Goal: Task Accomplishment & Management: Use online tool/utility

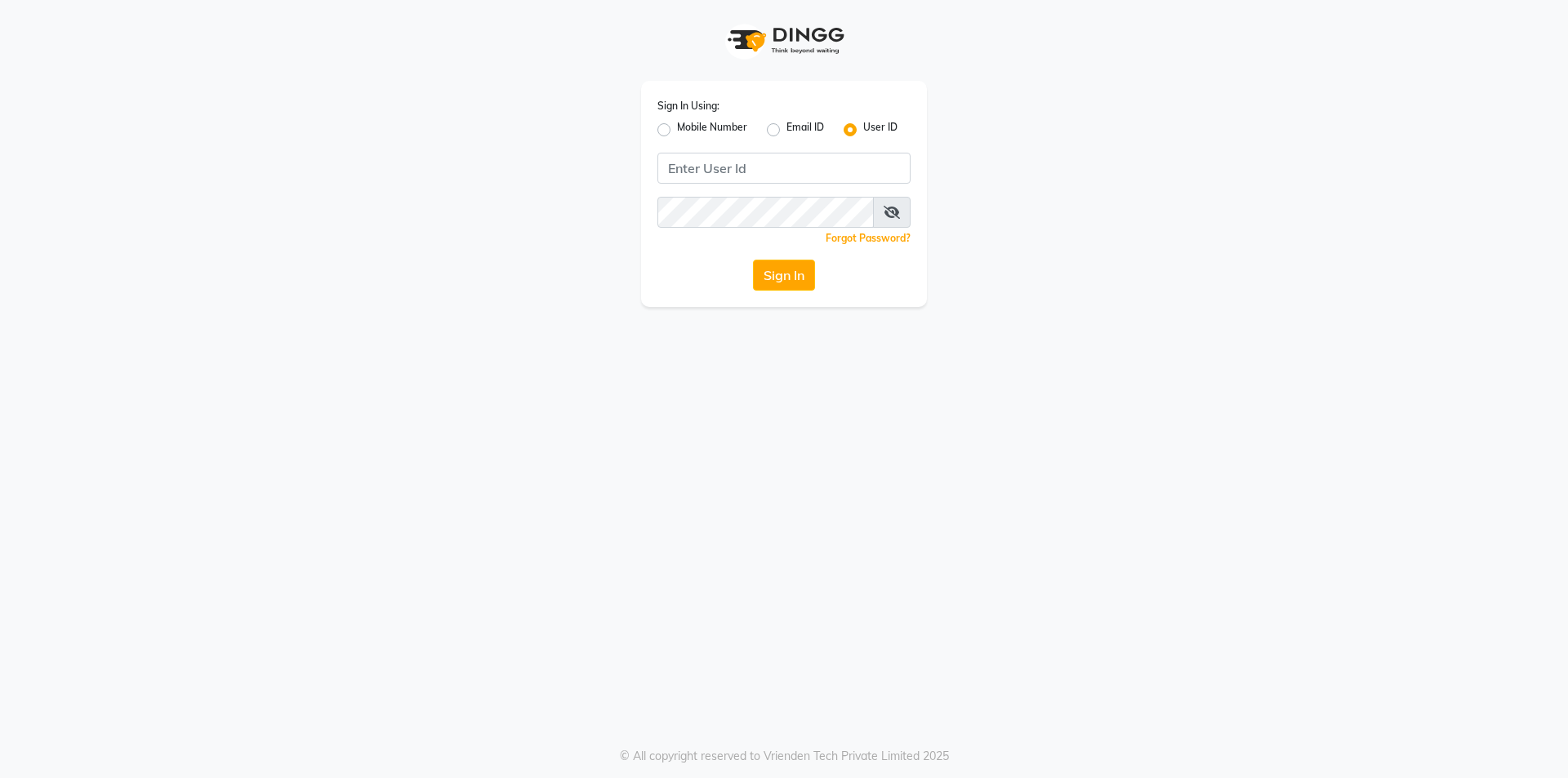
click at [677, 128] on label "Mobile Number" at bounding box center [712, 129] width 70 height 19
click at [677, 128] on input "Mobile Number" at bounding box center [682, 125] width 11 height 11
radio input "true"
click at [863, 132] on label "User ID" at bounding box center [879, 129] width 34 height 19
click at [863, 131] on input "User ID" at bounding box center [868, 125] width 11 height 11
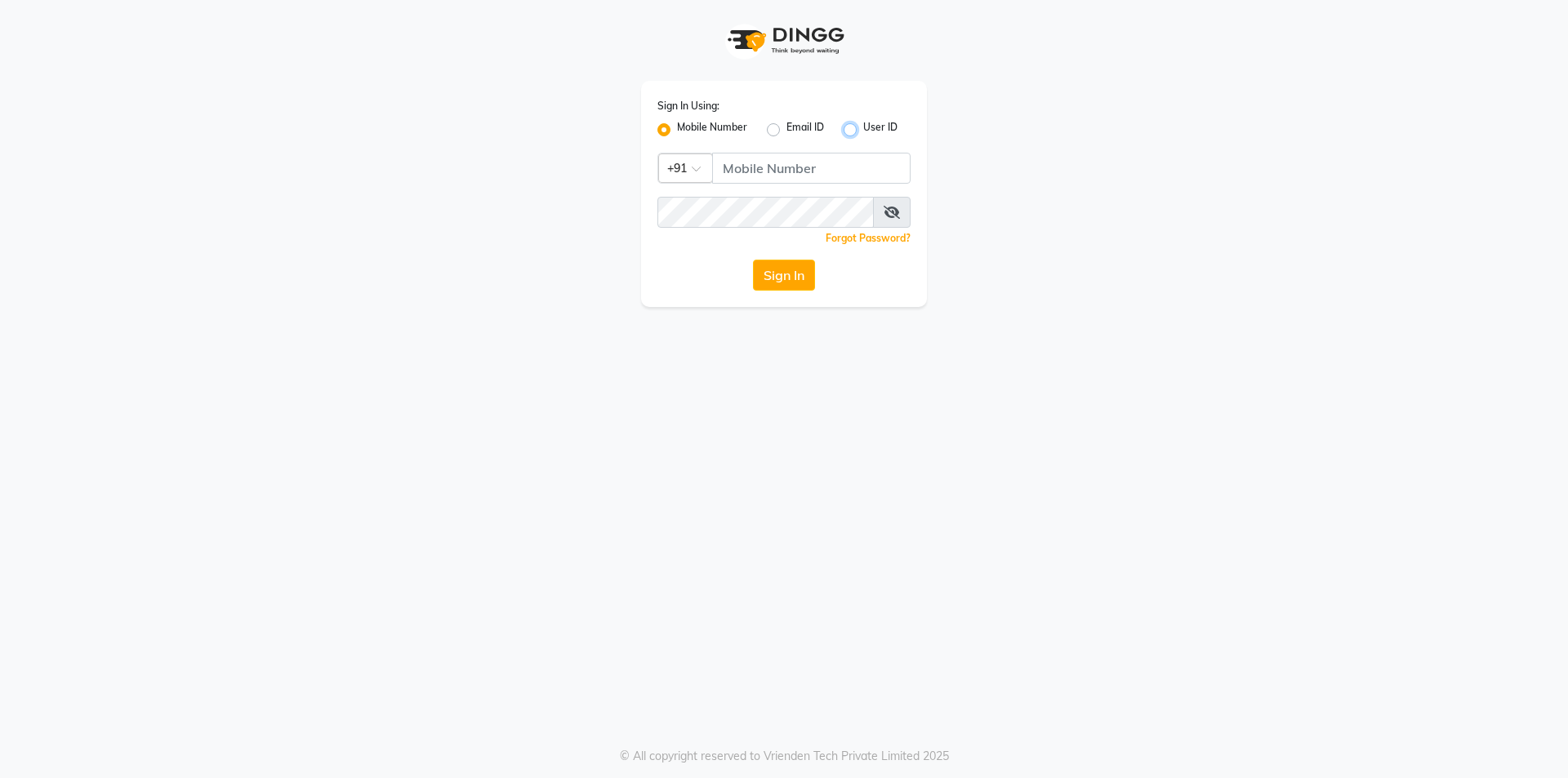
radio input "true"
radio input "false"
click at [777, 172] on input "Username" at bounding box center [784, 168] width 253 height 31
type input "vpsalon"
click at [792, 273] on button "Sign In" at bounding box center [784, 274] width 62 height 31
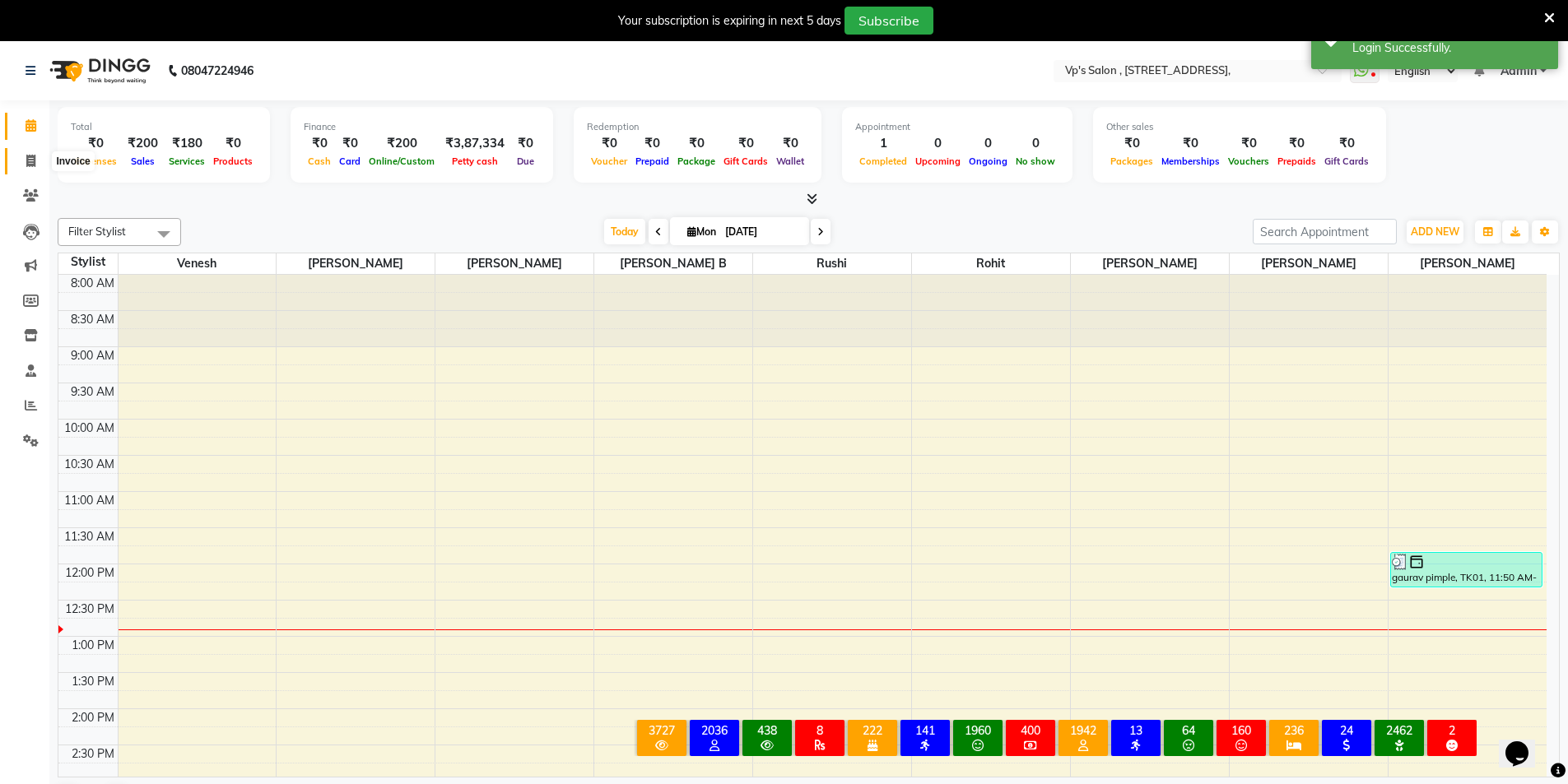
click at [32, 155] on icon at bounding box center [31, 161] width 9 height 12
select select "4917"
select select "service"
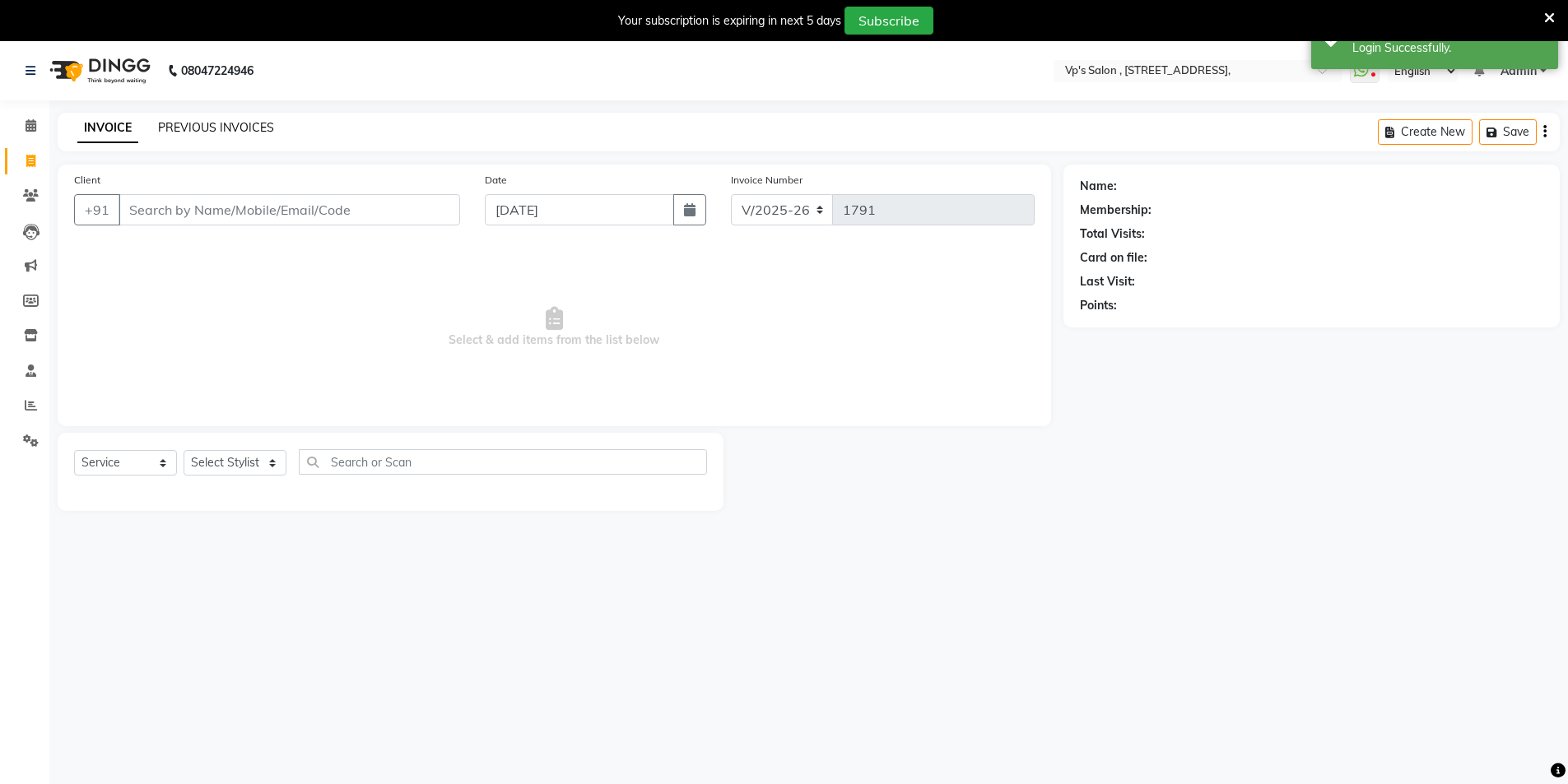
click at [210, 129] on link "PREVIOUS INVOICES" at bounding box center [215, 128] width 116 height 15
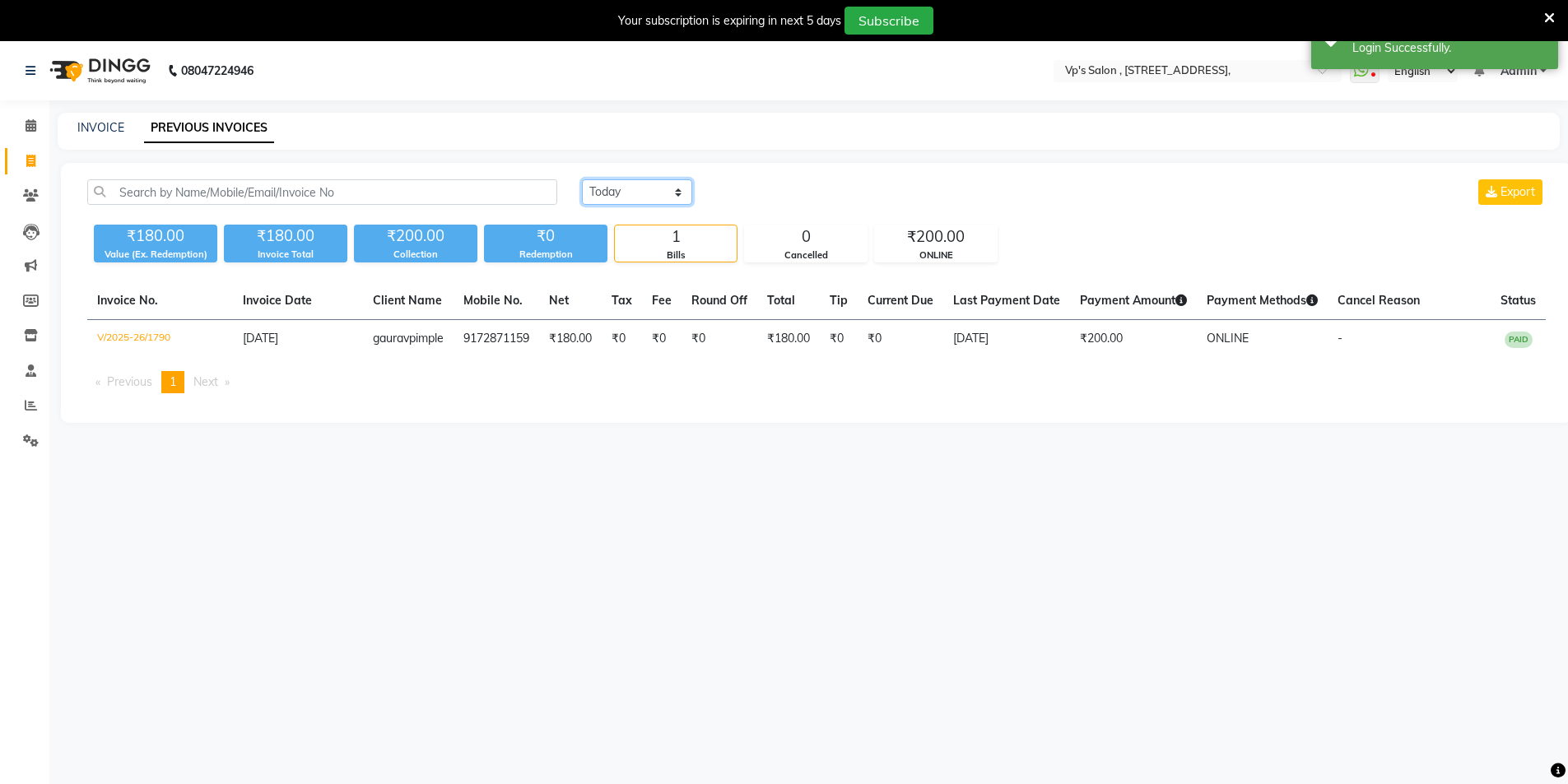
click at [626, 196] on select "[DATE] [DATE] Custom Range" at bounding box center [636, 191] width 110 height 26
select select "[DATE]"
click at [581, 179] on select "[DATE] [DATE] Custom Range" at bounding box center [636, 191] width 110 height 26
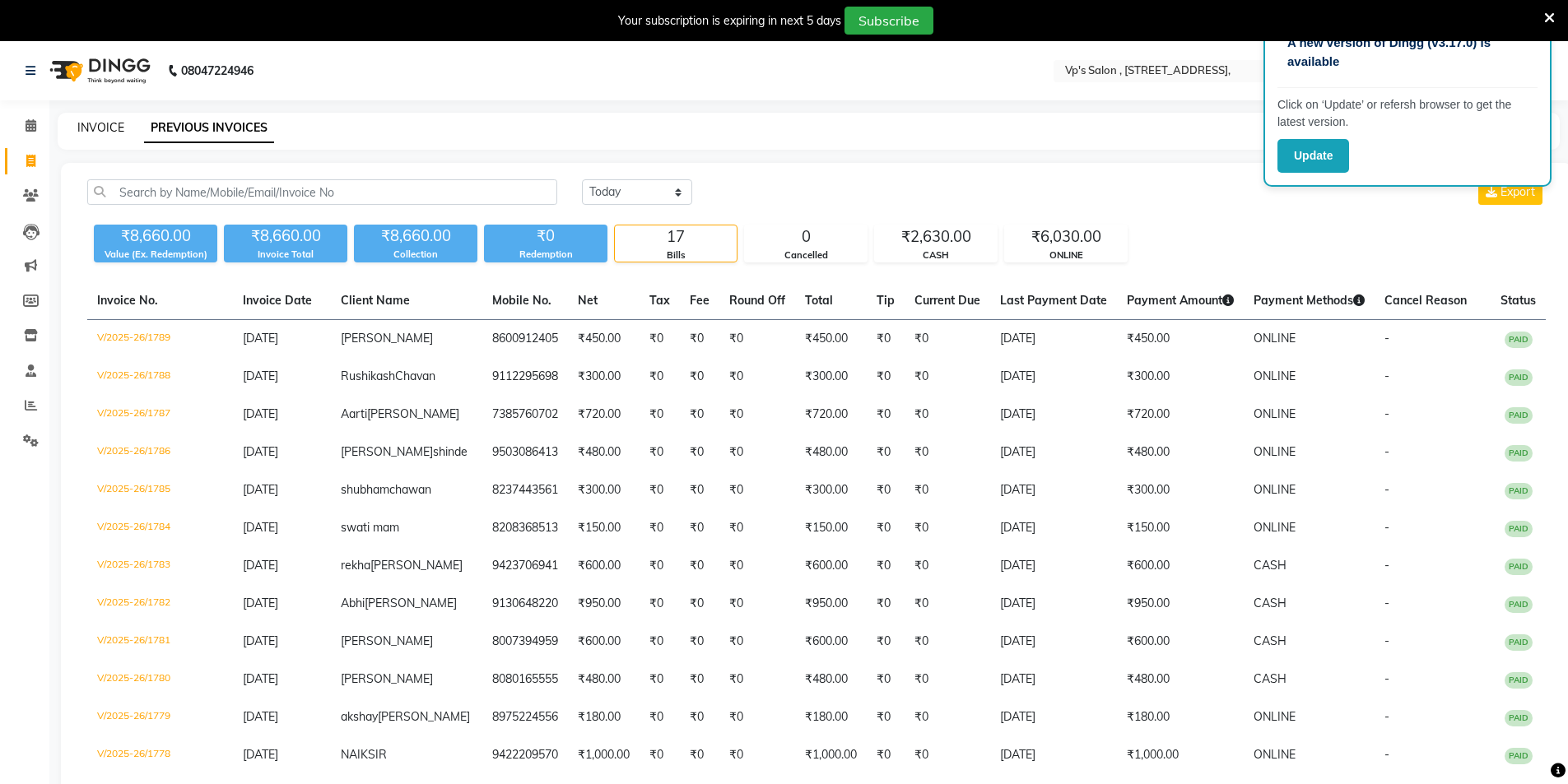
click at [86, 128] on link "INVOICE" at bounding box center [100, 128] width 47 height 15
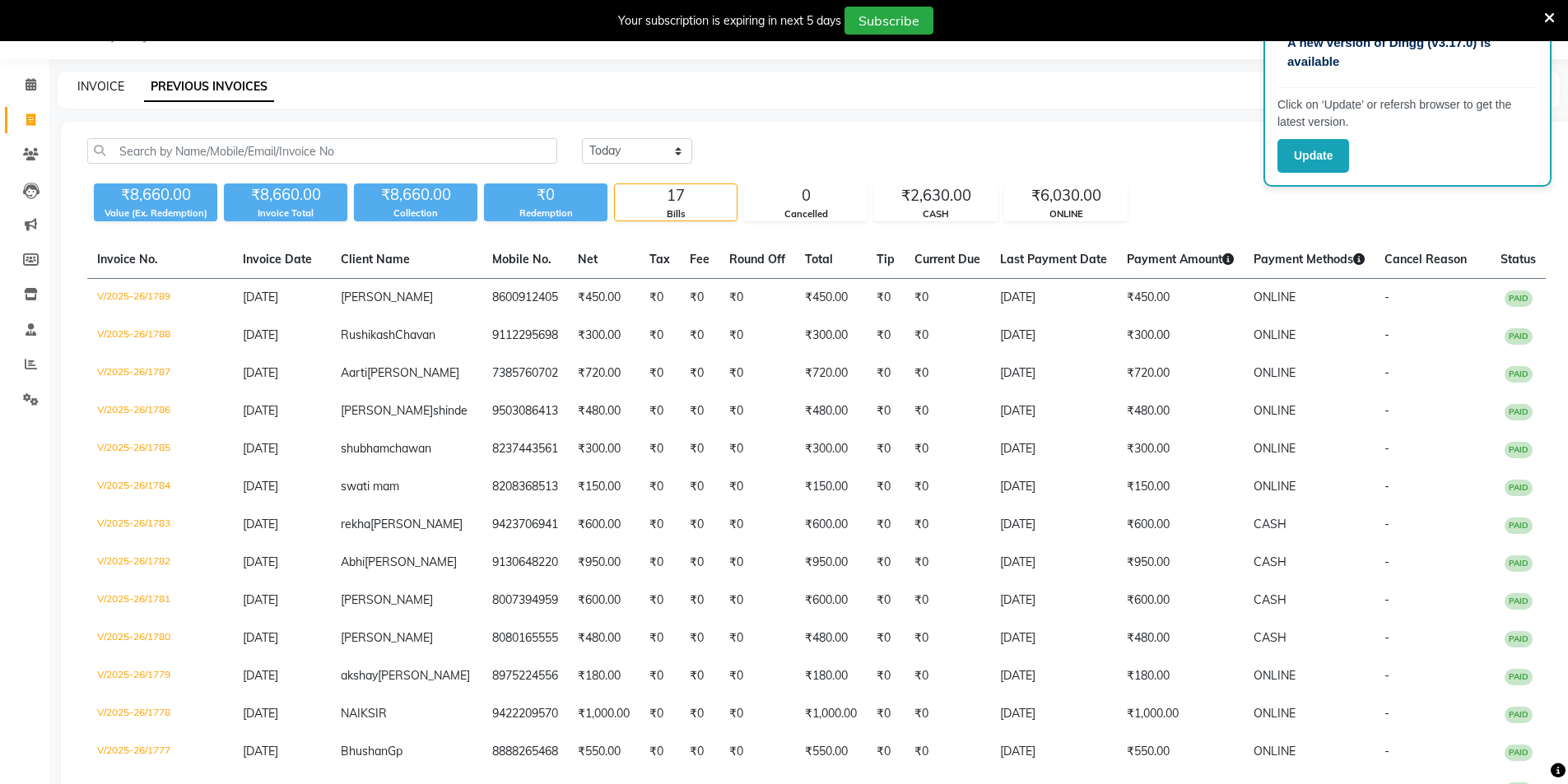
select select "service"
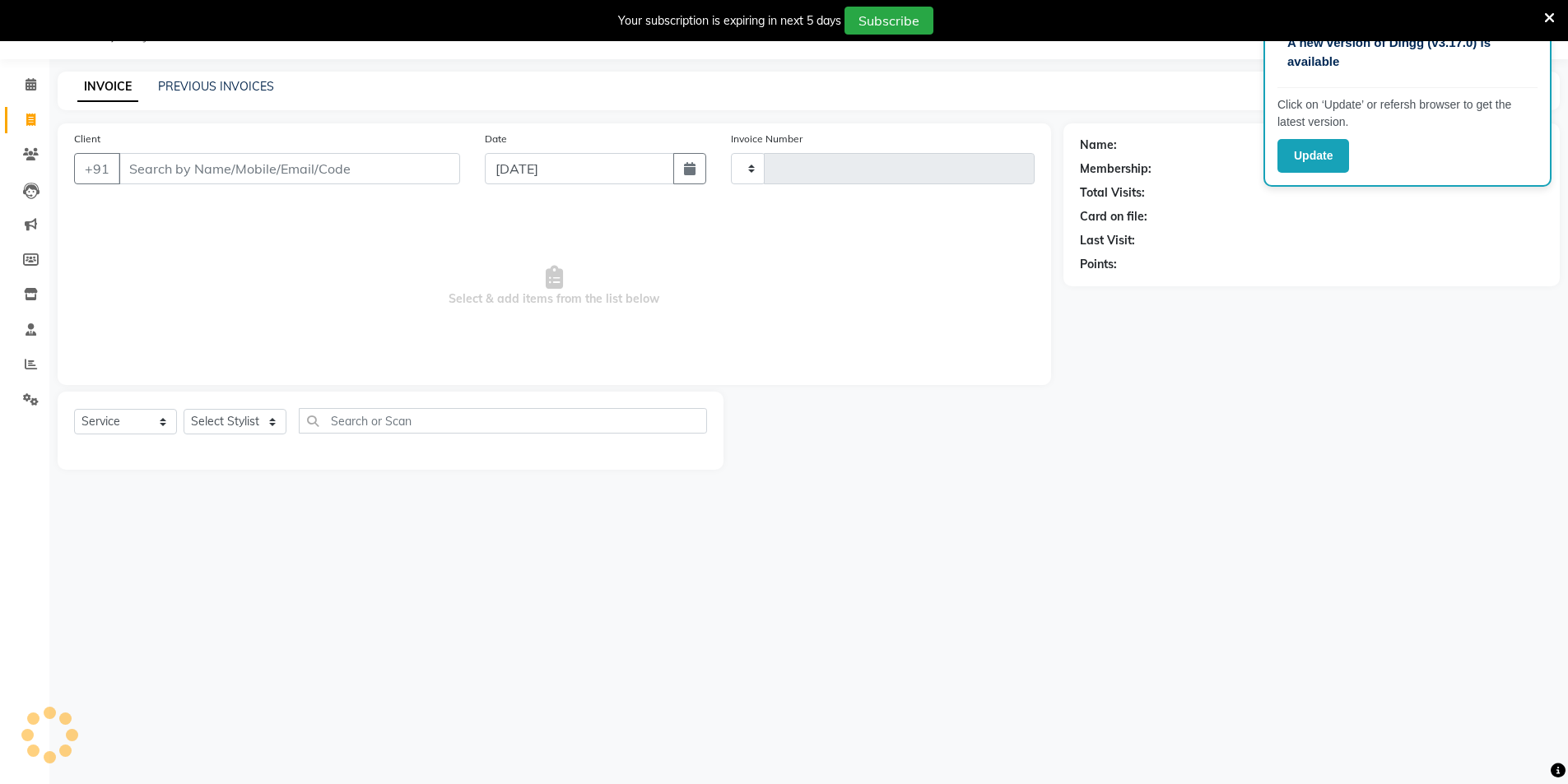
type input "1791"
select select "4917"
